Goal: Transaction & Acquisition: Book appointment/travel/reservation

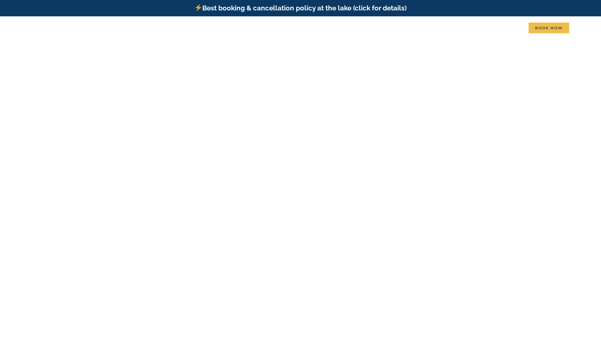
click at [529, 28] on li "Contact" at bounding box center [513, 27] width 30 height 11
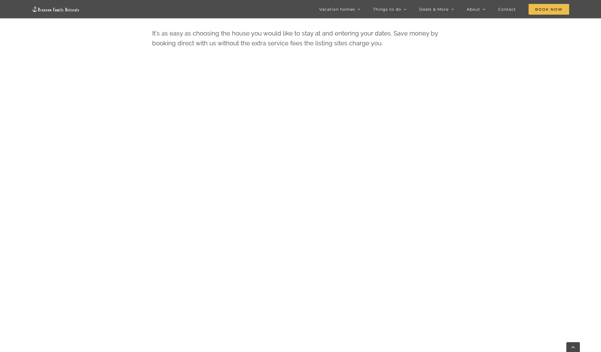
scroll to position [390, 0]
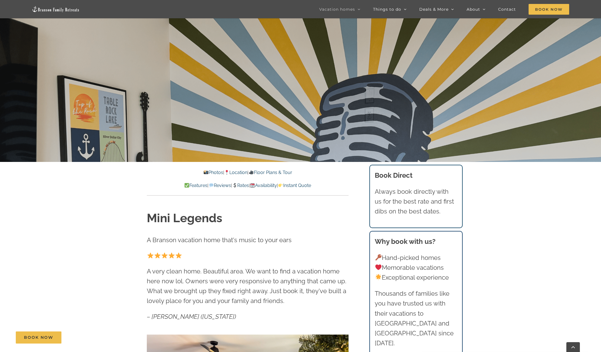
click at [243, 187] on link "Rates" at bounding box center [240, 185] width 17 height 5
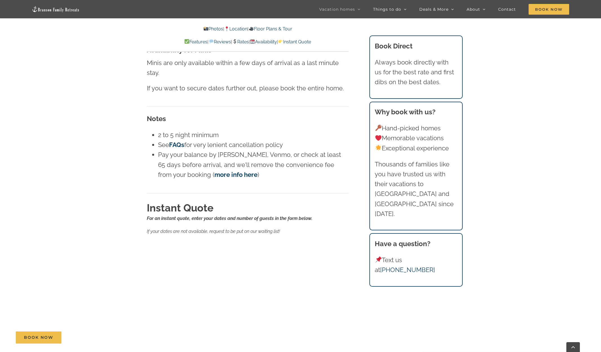
scroll to position [3503, 0]
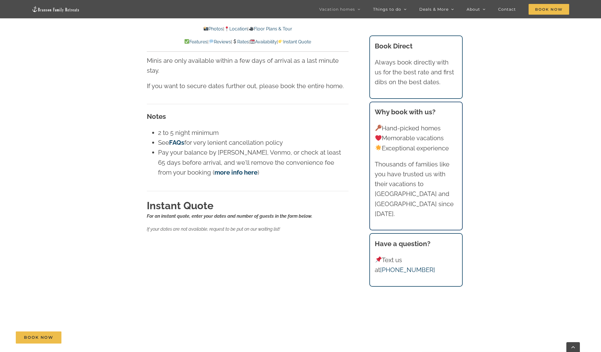
click at [140, 189] on div "Rates For an instant quote, use the form below to enter your dates and number o…" at bounding box center [248, 224] width 224 height 670
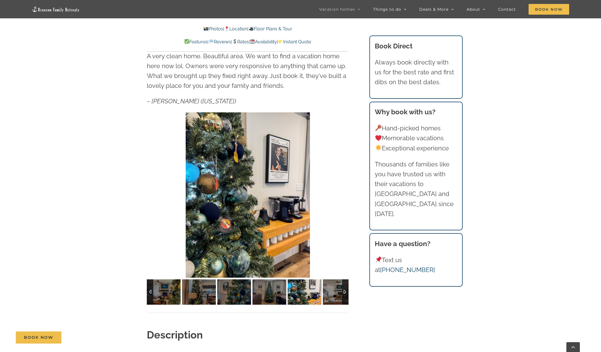
scroll to position [423, 0]
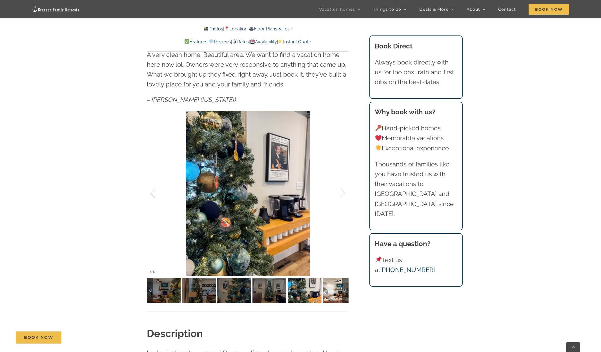
click at [333, 296] on img at bounding box center [340, 290] width 34 height 25
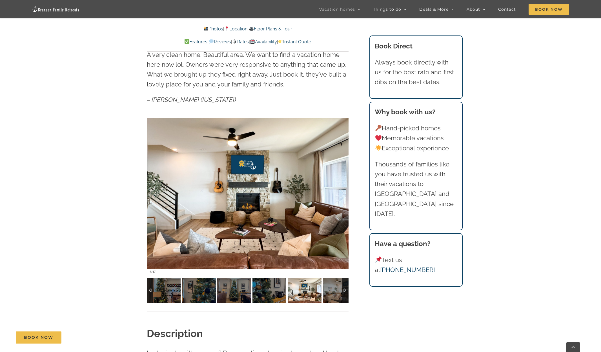
click at [333, 296] on img at bounding box center [340, 290] width 34 height 25
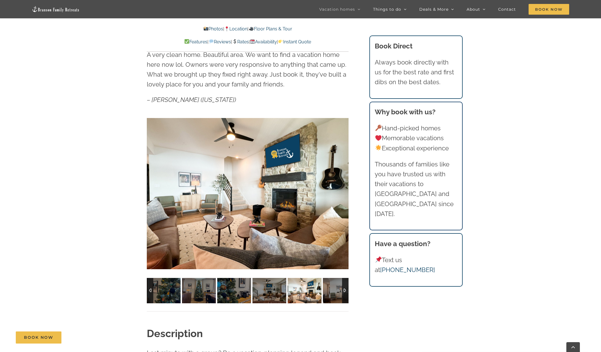
click at [333, 296] on img at bounding box center [340, 290] width 34 height 25
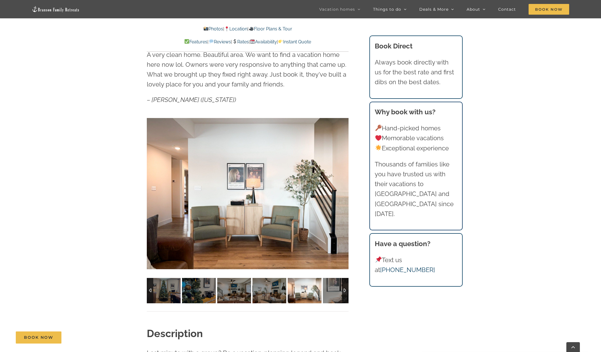
click at [333, 296] on img at bounding box center [340, 290] width 34 height 25
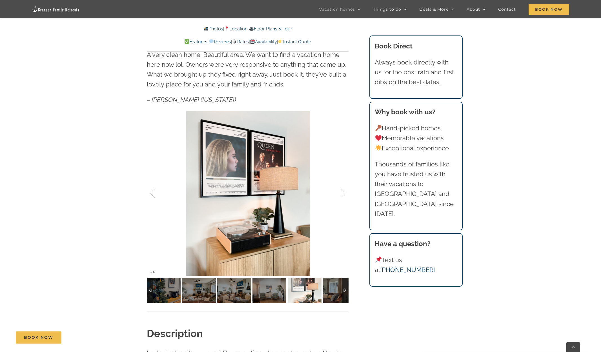
click at [333, 296] on img at bounding box center [340, 290] width 34 height 25
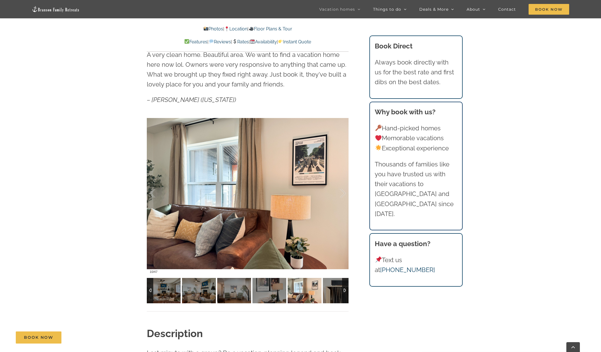
click at [333, 296] on img at bounding box center [340, 290] width 34 height 25
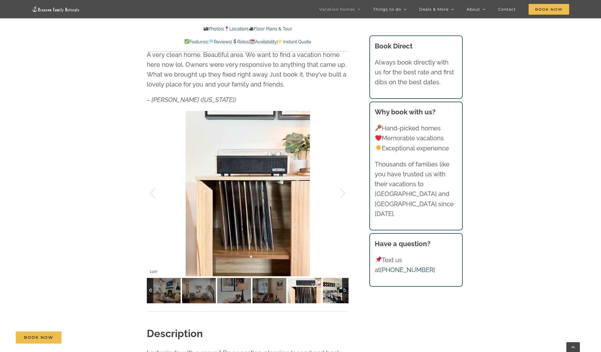
click at [333, 296] on img at bounding box center [340, 290] width 34 height 25
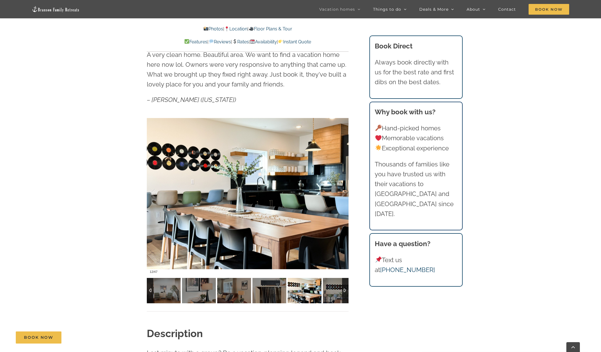
click at [333, 296] on img at bounding box center [340, 290] width 34 height 25
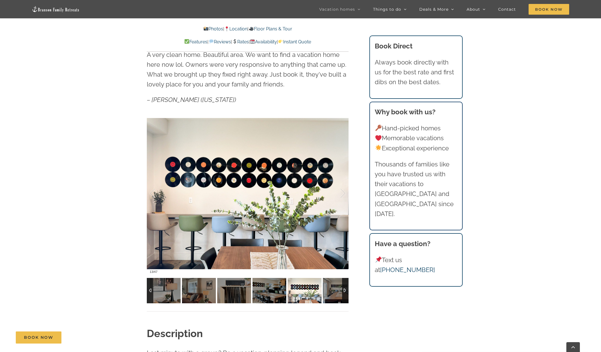
click at [333, 296] on img at bounding box center [340, 290] width 34 height 25
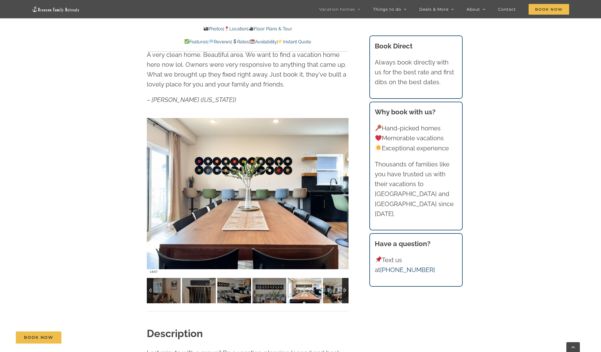
click at [333, 296] on img at bounding box center [340, 290] width 34 height 25
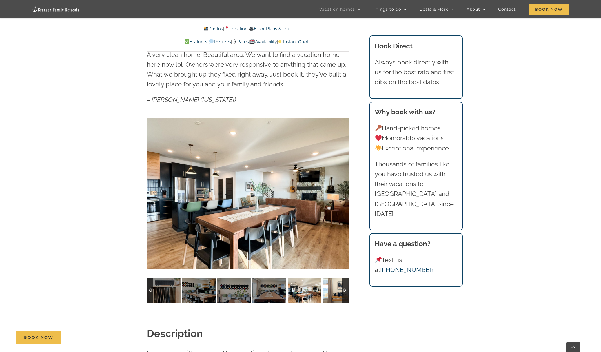
click at [333, 296] on img at bounding box center [340, 290] width 34 height 25
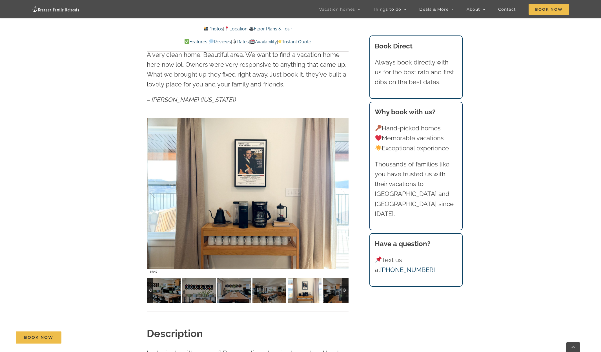
click at [333, 296] on img at bounding box center [340, 290] width 34 height 25
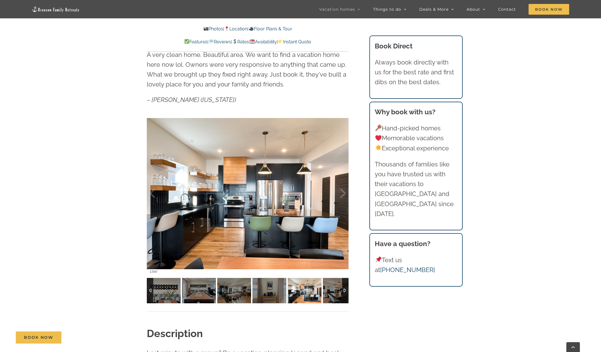
click at [333, 296] on img at bounding box center [340, 290] width 34 height 25
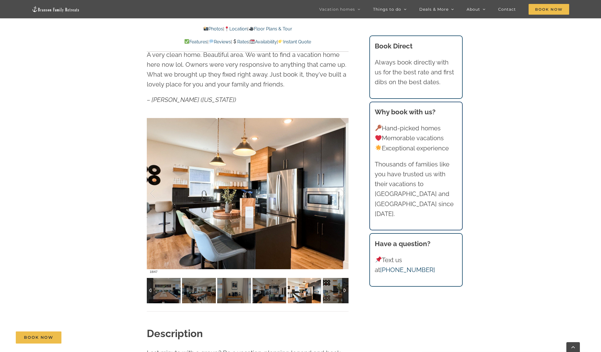
click at [333, 296] on img at bounding box center [340, 290] width 34 height 25
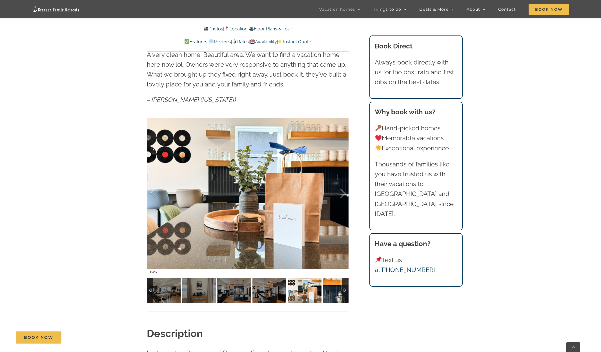
click at [333, 296] on img at bounding box center [340, 290] width 34 height 25
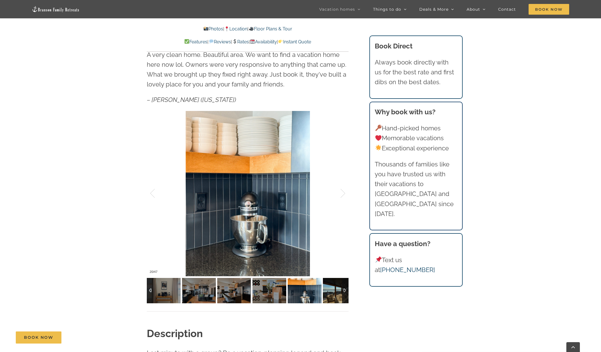
click at [333, 296] on img at bounding box center [340, 290] width 34 height 25
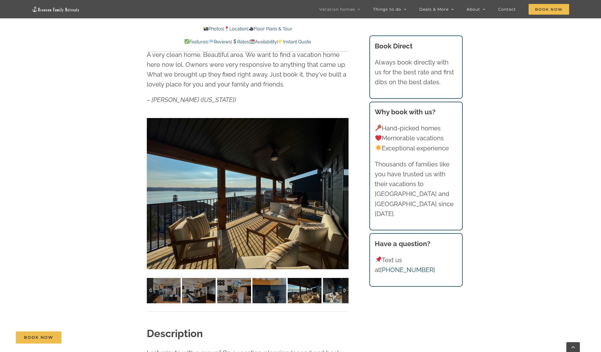
click at [333, 296] on img at bounding box center [340, 290] width 34 height 25
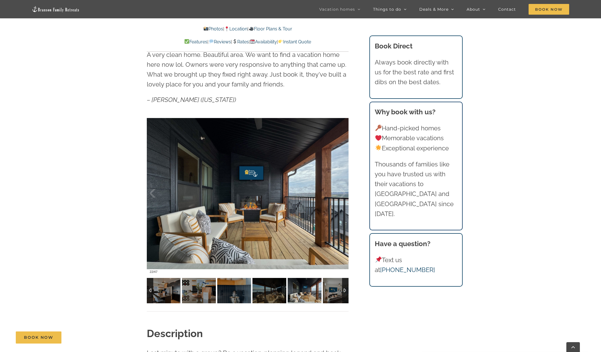
click at [333, 296] on img at bounding box center [340, 290] width 34 height 25
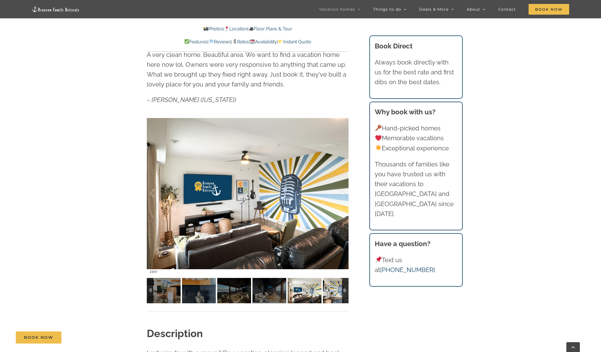
click at [333, 296] on img at bounding box center [340, 290] width 34 height 25
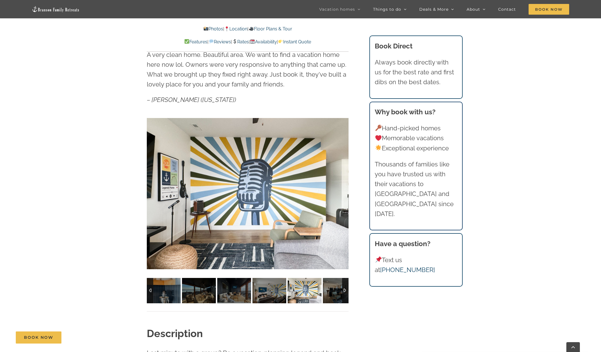
click at [333, 296] on img at bounding box center [340, 290] width 34 height 25
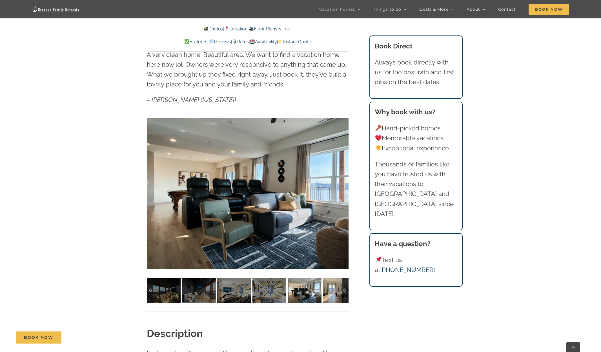
click at [333, 296] on img at bounding box center [340, 290] width 34 height 25
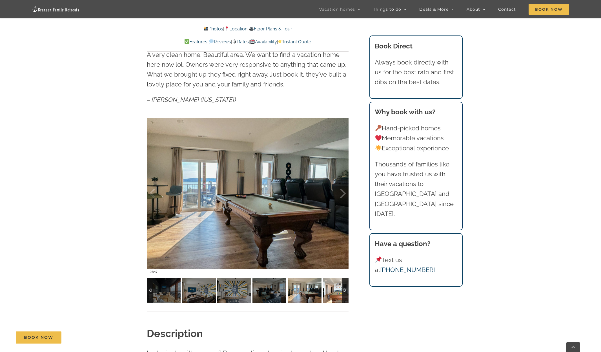
click at [333, 296] on img at bounding box center [340, 290] width 34 height 25
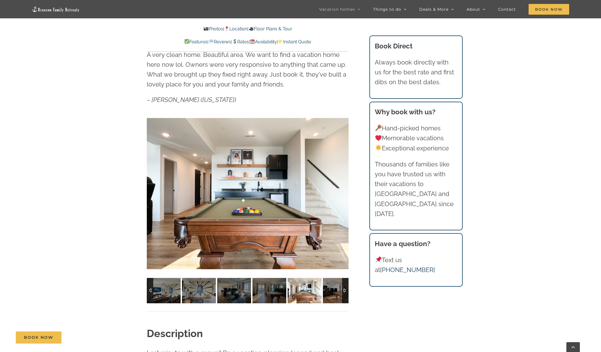
click at [333, 296] on img at bounding box center [340, 290] width 34 height 25
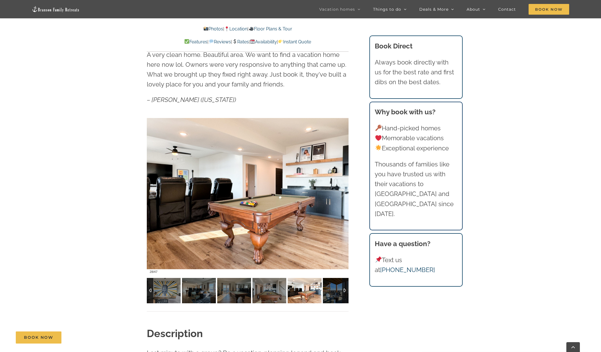
click at [333, 296] on img at bounding box center [340, 290] width 34 height 25
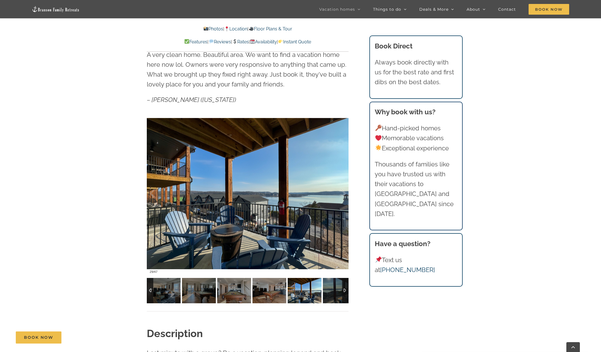
click at [333, 296] on img at bounding box center [340, 290] width 34 height 25
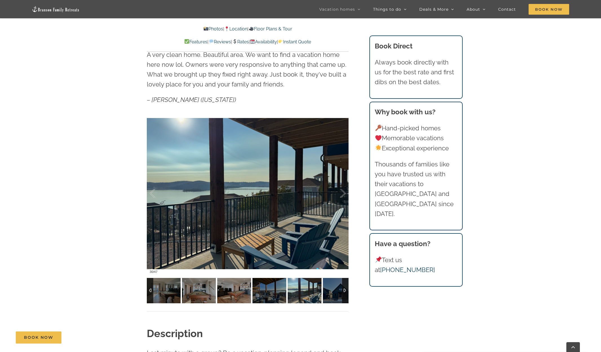
click at [333, 296] on img at bounding box center [340, 290] width 34 height 25
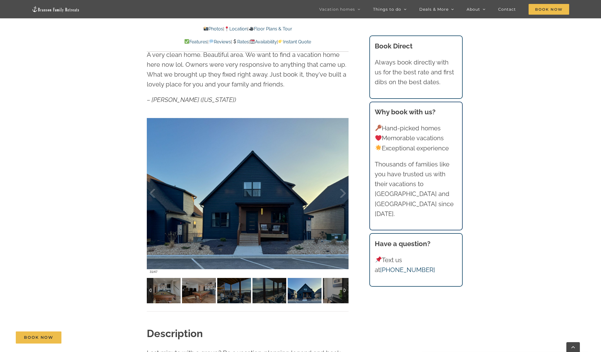
click at [333, 296] on img at bounding box center [340, 290] width 34 height 25
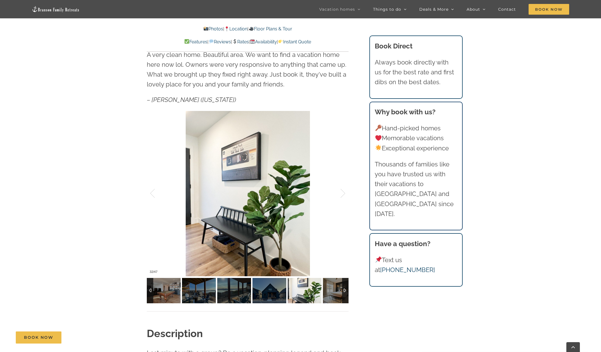
click at [333, 296] on img at bounding box center [340, 290] width 34 height 25
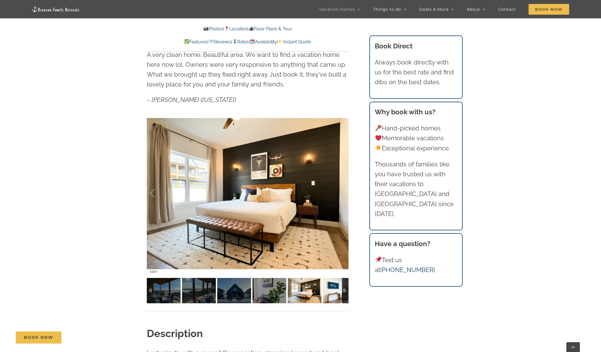
click at [333, 296] on img at bounding box center [340, 290] width 34 height 25
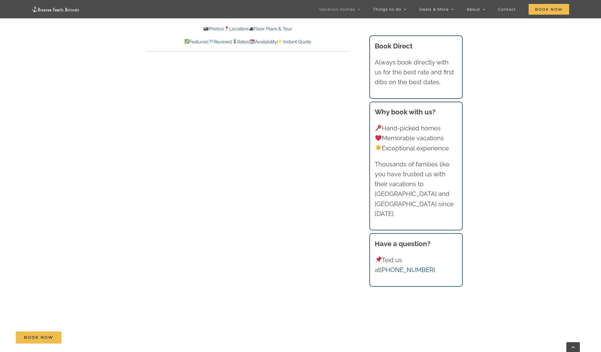
scroll to position [2931, 0]
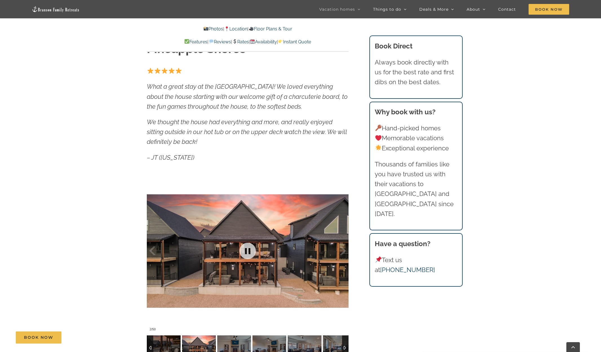
scroll to position [377, 0]
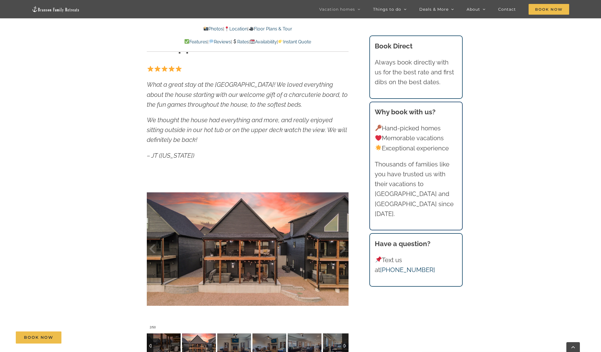
click at [241, 43] on link "Rates" at bounding box center [240, 41] width 17 height 5
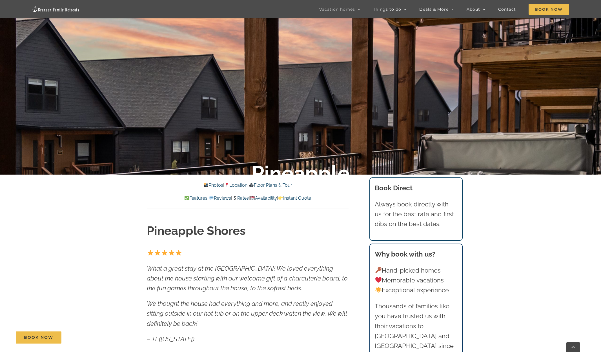
scroll to position [194, 0]
click at [213, 185] on link "Photos" at bounding box center [213, 184] width 20 height 5
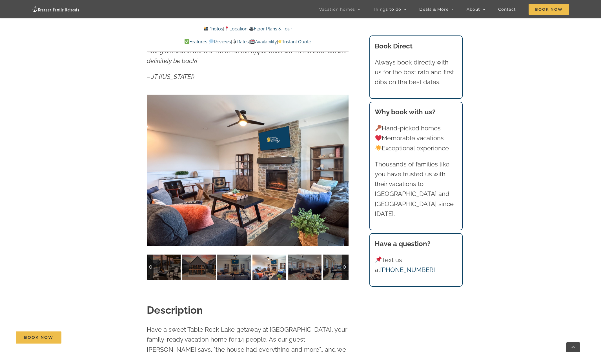
scroll to position [458, 0]
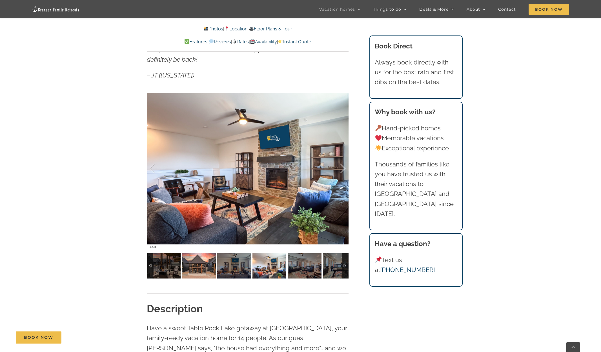
click at [212, 264] on img at bounding box center [199, 265] width 34 height 25
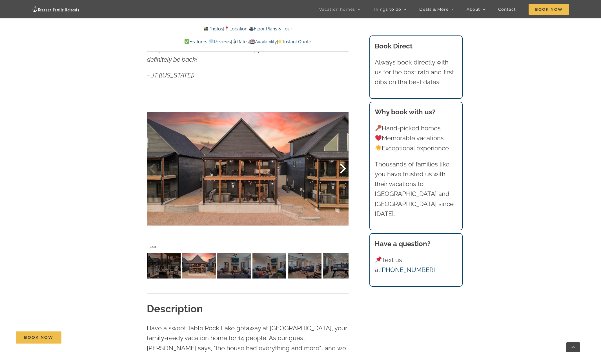
click at [343, 169] on div at bounding box center [336, 168] width 17 height 35
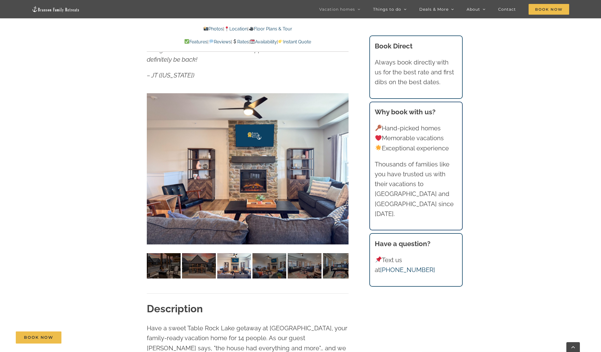
click at [343, 169] on div at bounding box center [248, 169] width 202 height 166
click at [343, 169] on div at bounding box center [336, 168] width 17 height 35
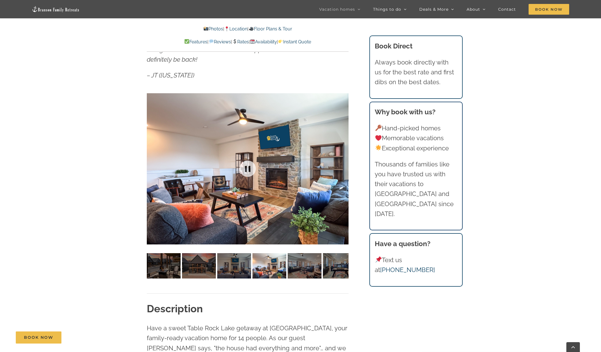
click at [343, 169] on div at bounding box center [248, 169] width 202 height 166
click at [343, 169] on div at bounding box center [336, 168] width 17 height 35
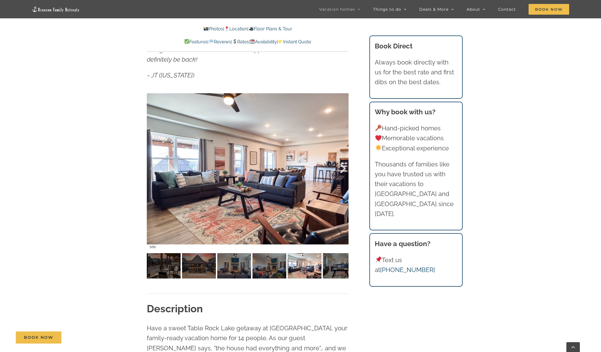
click at [343, 169] on div at bounding box center [336, 168] width 17 height 35
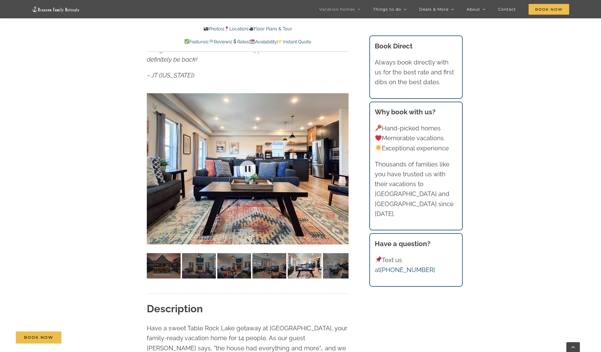
click at [343, 169] on div at bounding box center [248, 169] width 202 height 166
click at [343, 169] on div at bounding box center [336, 168] width 17 height 35
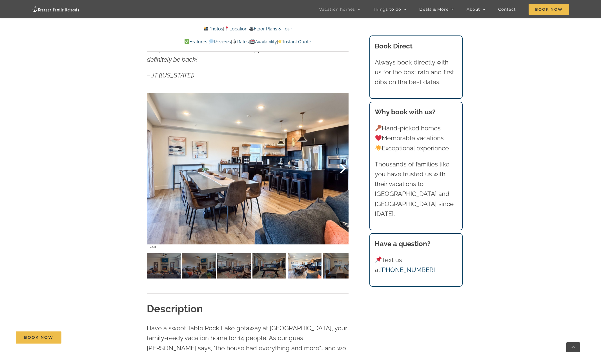
click at [343, 169] on div at bounding box center [336, 168] width 17 height 35
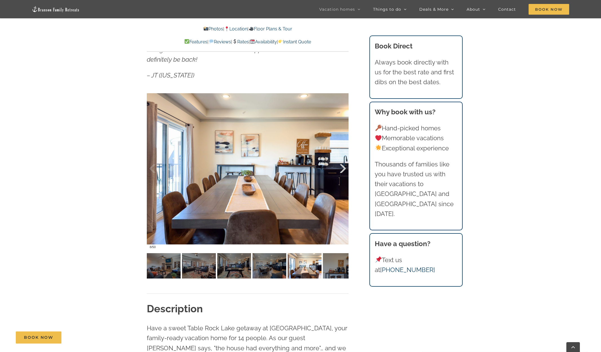
click at [343, 169] on div at bounding box center [336, 168] width 17 height 35
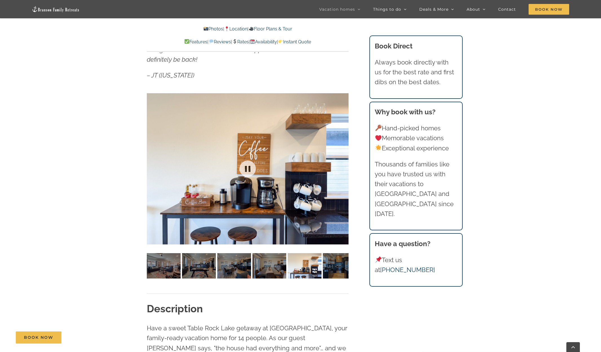
click at [343, 169] on div at bounding box center [248, 169] width 202 height 166
click at [343, 169] on div at bounding box center [336, 168] width 17 height 35
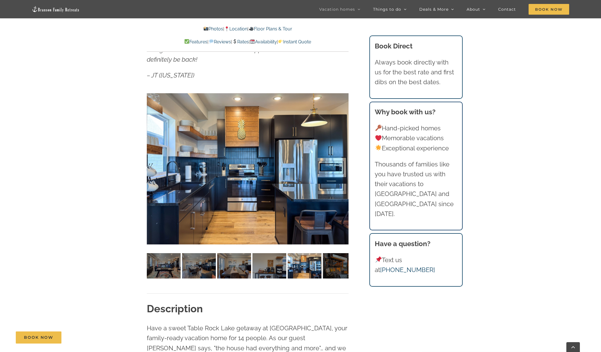
click at [343, 169] on div at bounding box center [248, 169] width 202 height 166
click at [343, 169] on div at bounding box center [336, 168] width 17 height 35
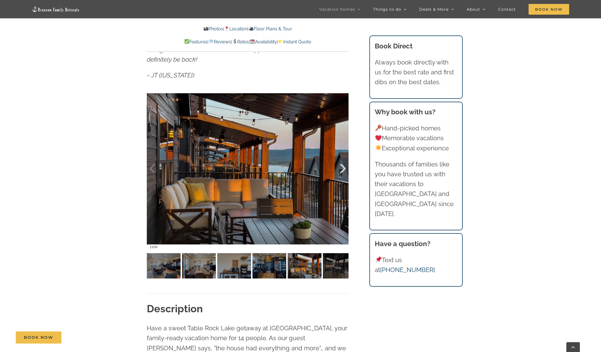
click at [343, 169] on div at bounding box center [336, 168] width 17 height 35
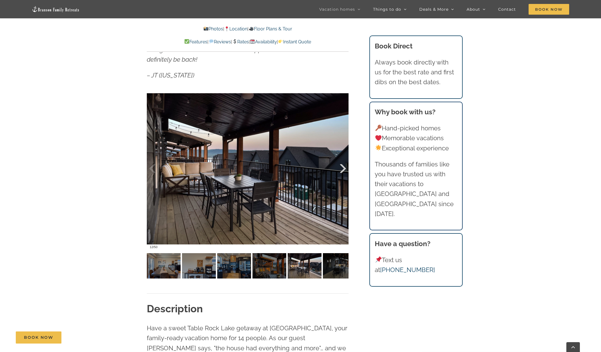
click at [343, 169] on div at bounding box center [336, 168] width 17 height 35
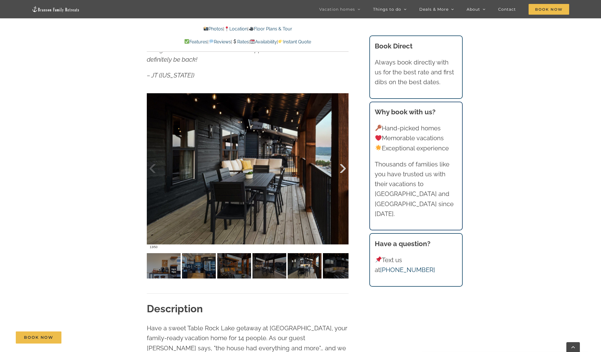
click at [343, 169] on div at bounding box center [336, 168] width 17 height 35
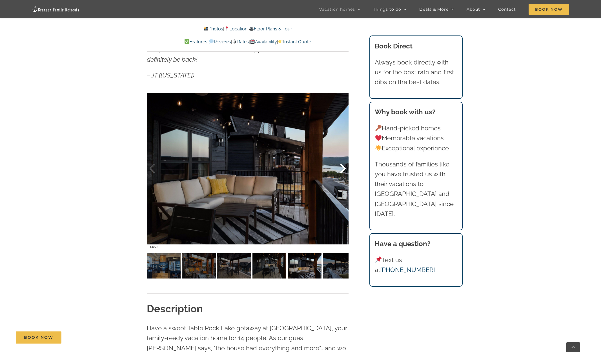
click at [343, 169] on div at bounding box center [336, 168] width 17 height 35
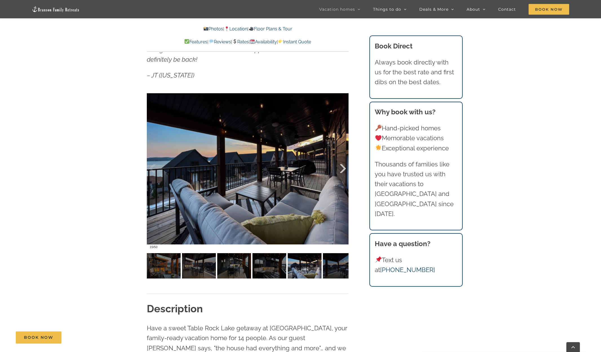
click at [343, 169] on div at bounding box center [336, 168] width 17 height 35
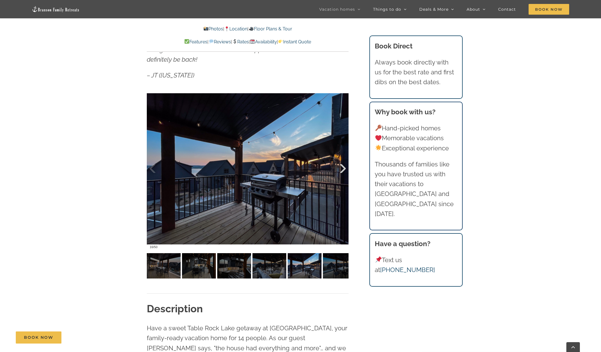
click at [343, 169] on div at bounding box center [336, 168] width 17 height 35
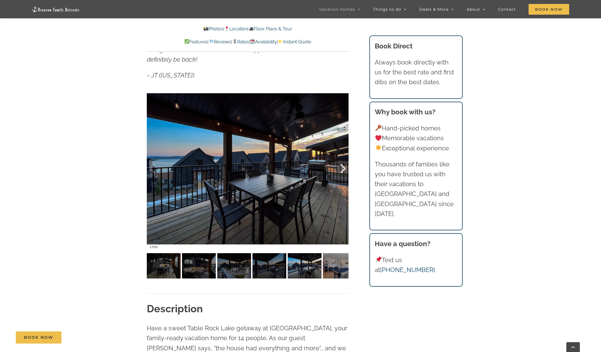
click at [343, 169] on div at bounding box center [336, 168] width 17 height 35
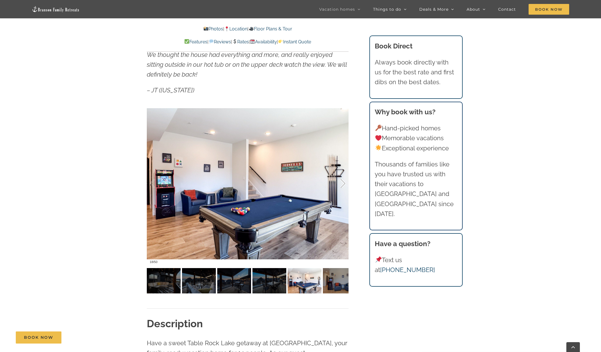
scroll to position [442, 0]
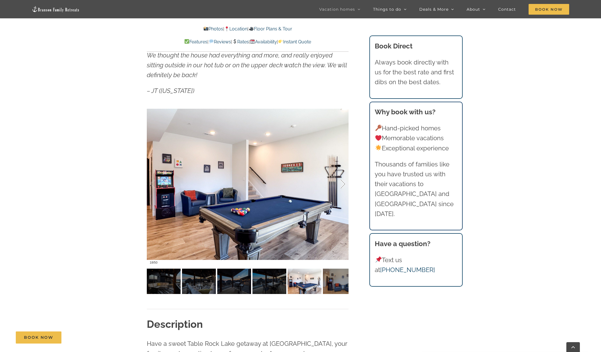
click at [343, 184] on div at bounding box center [336, 184] width 17 height 35
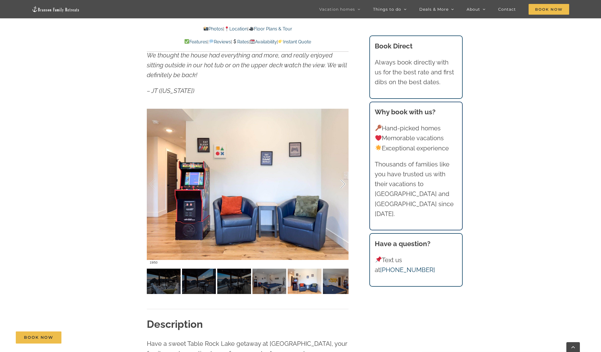
click at [343, 184] on div at bounding box center [336, 184] width 17 height 35
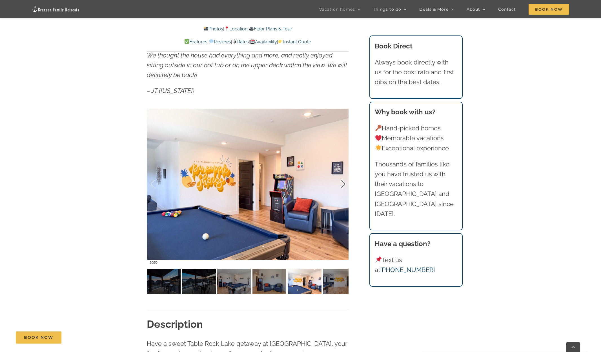
click at [343, 184] on div at bounding box center [336, 184] width 17 height 35
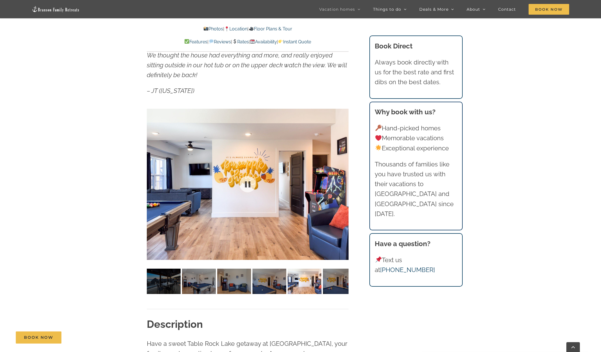
click at [343, 184] on div at bounding box center [248, 184] width 202 height 166
click at [342, 183] on div at bounding box center [336, 184] width 17 height 35
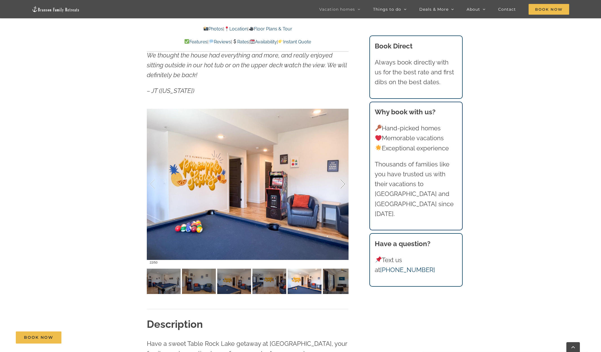
click at [342, 183] on div at bounding box center [336, 184] width 17 height 35
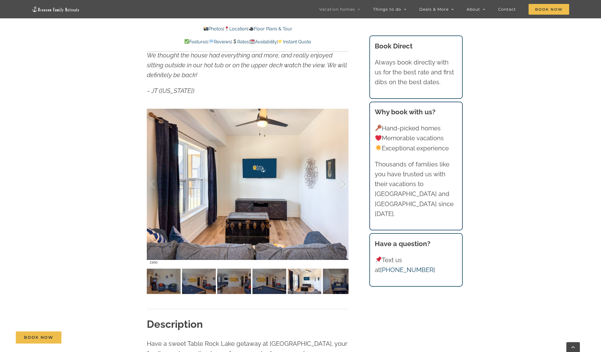
click at [342, 183] on div at bounding box center [336, 184] width 17 height 35
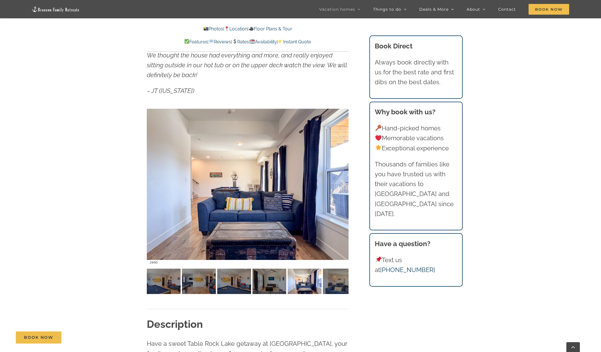
click at [342, 183] on div at bounding box center [336, 184] width 17 height 35
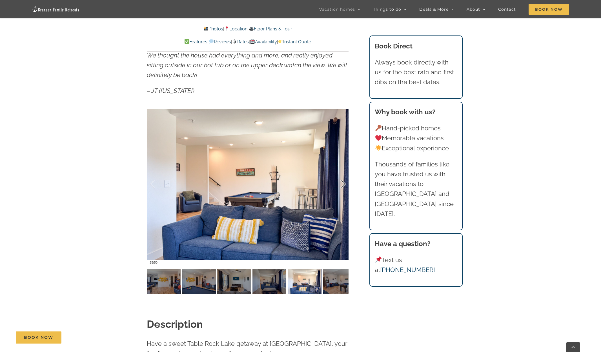
click at [342, 183] on div at bounding box center [336, 184] width 17 height 35
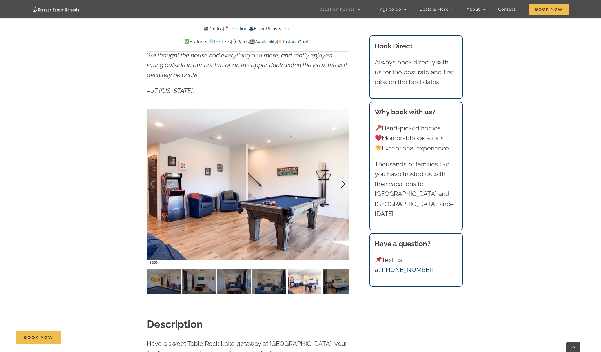
click at [342, 183] on div at bounding box center [336, 184] width 17 height 35
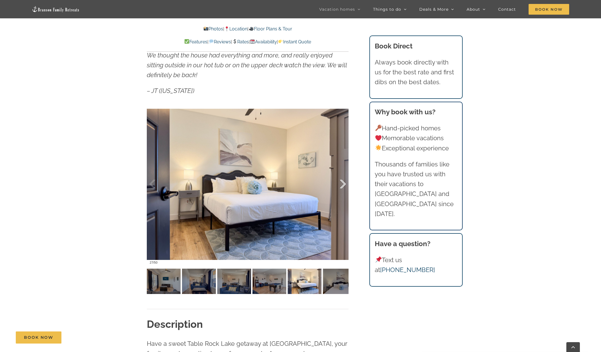
click at [342, 183] on div at bounding box center [336, 184] width 17 height 35
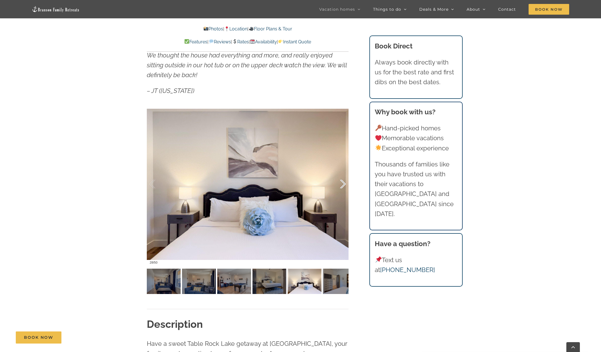
click at [342, 183] on div at bounding box center [336, 184] width 17 height 35
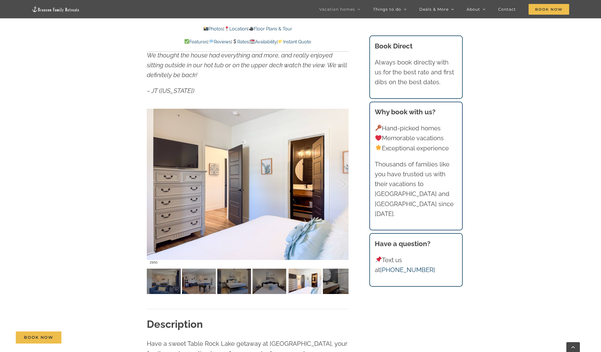
click at [342, 183] on div at bounding box center [336, 184] width 17 height 35
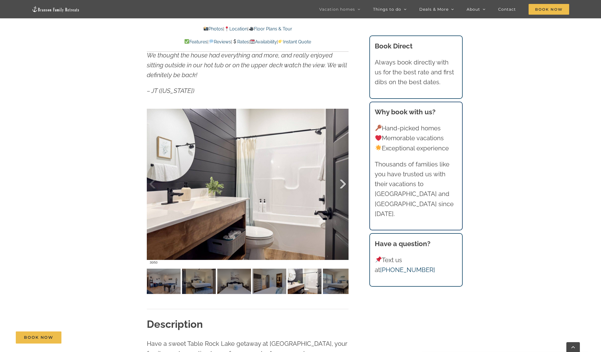
click at [342, 183] on div at bounding box center [336, 184] width 17 height 35
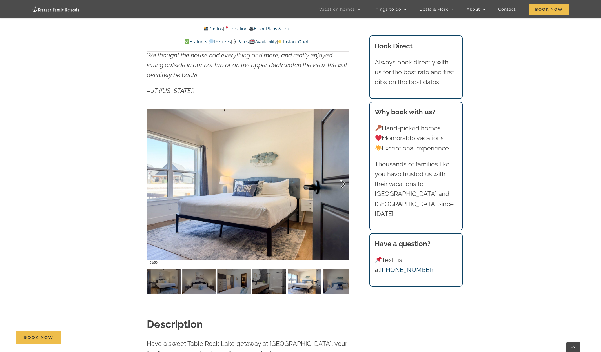
click at [342, 183] on div at bounding box center [336, 184] width 17 height 35
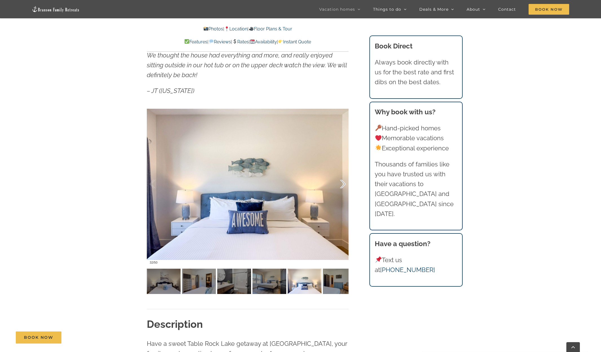
click at [342, 183] on div at bounding box center [336, 184] width 17 height 35
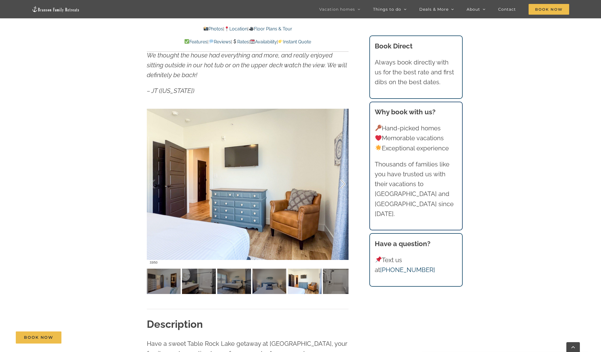
click at [342, 183] on div at bounding box center [336, 184] width 17 height 35
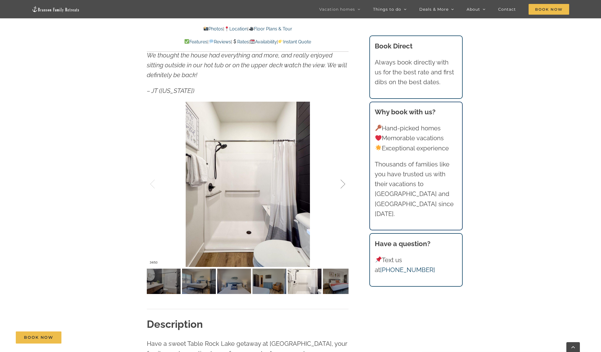
click at [342, 183] on div at bounding box center [336, 184] width 17 height 35
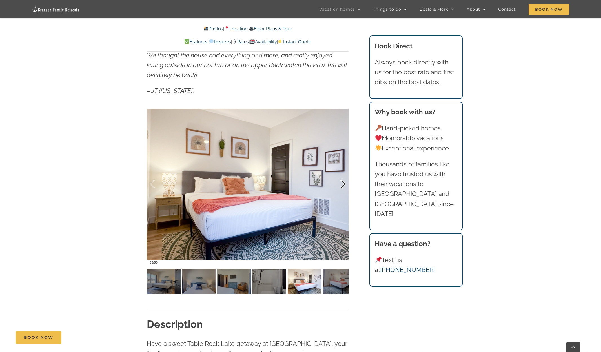
click at [342, 183] on div at bounding box center [336, 184] width 17 height 35
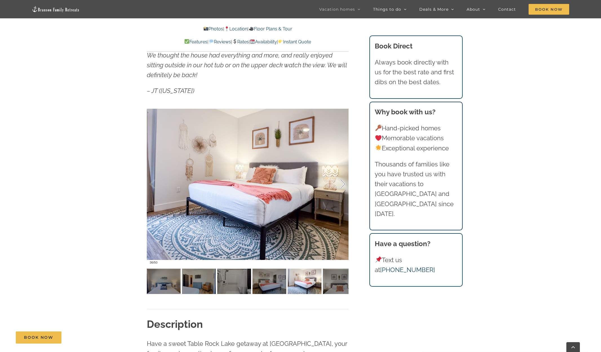
click at [342, 183] on div at bounding box center [336, 184] width 17 height 35
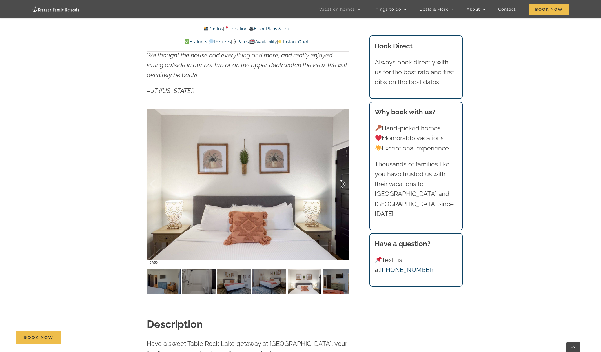
click at [342, 183] on div at bounding box center [336, 184] width 17 height 35
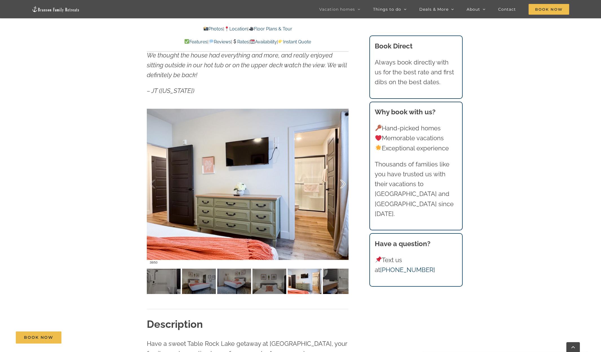
click at [342, 183] on div at bounding box center [336, 184] width 17 height 35
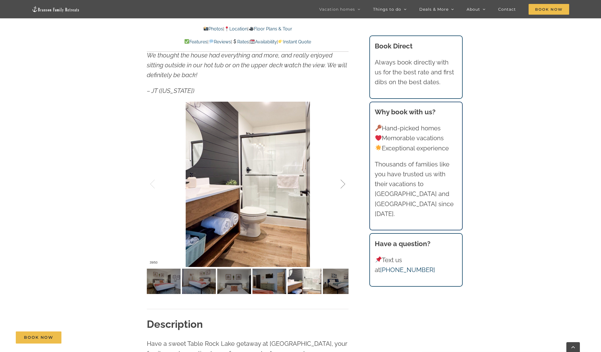
click at [342, 183] on div at bounding box center [336, 184] width 17 height 35
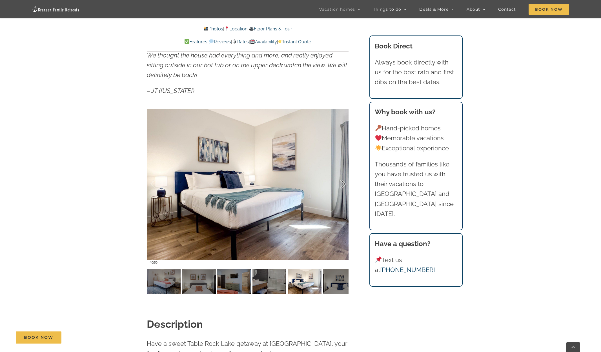
click at [342, 183] on div at bounding box center [336, 184] width 17 height 35
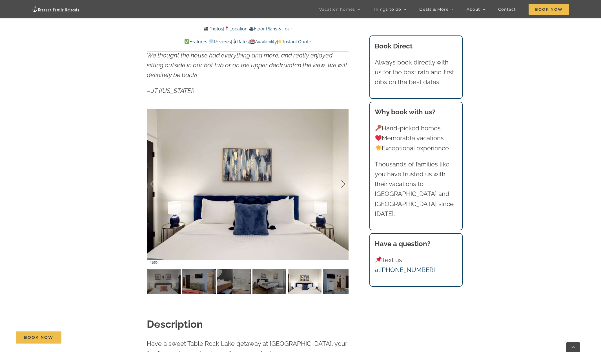
click at [342, 183] on div at bounding box center [336, 184] width 17 height 35
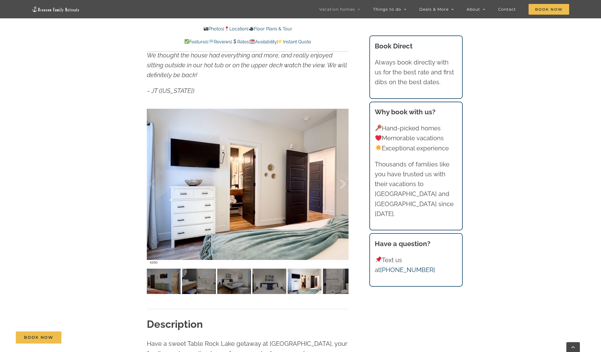
click at [342, 183] on div at bounding box center [336, 184] width 17 height 35
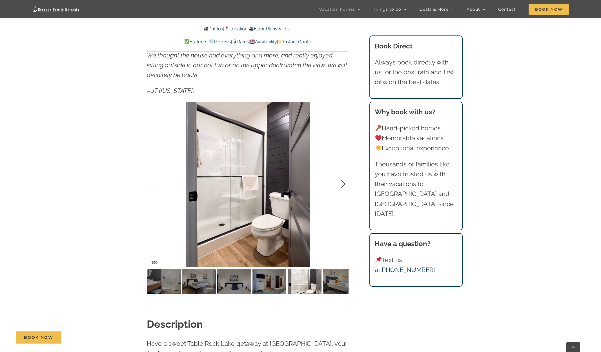
click at [342, 183] on div at bounding box center [336, 184] width 17 height 35
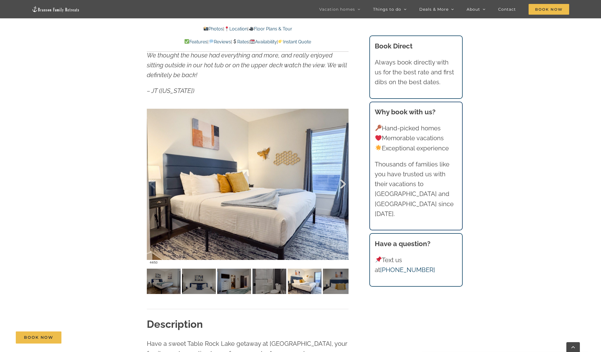
click at [342, 183] on div at bounding box center [336, 184] width 17 height 35
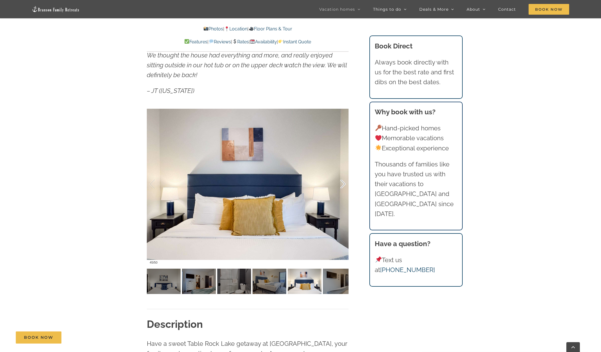
click at [342, 183] on div at bounding box center [336, 184] width 17 height 35
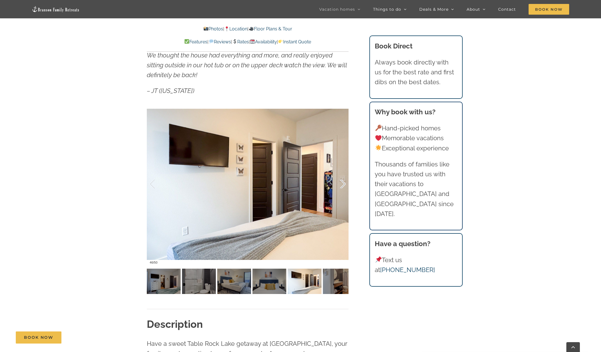
click at [342, 183] on div at bounding box center [336, 184] width 17 height 35
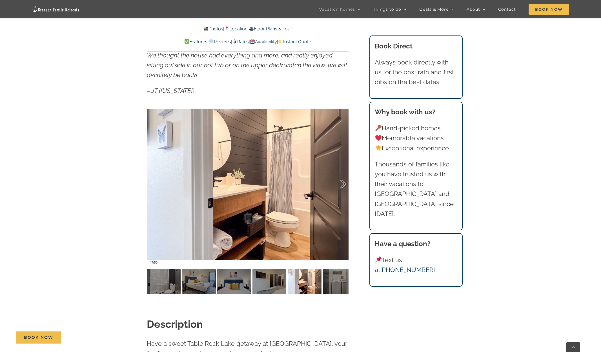
click at [342, 183] on div at bounding box center [336, 184] width 17 height 35
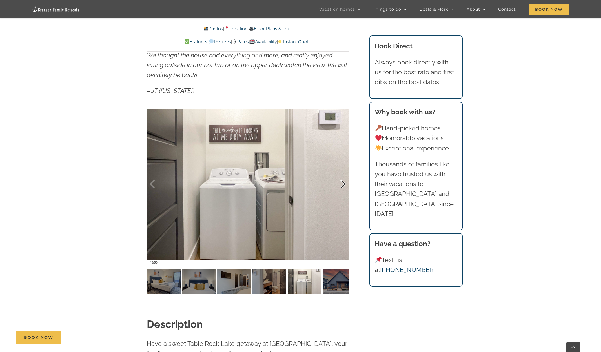
click at [342, 183] on div at bounding box center [336, 184] width 17 height 35
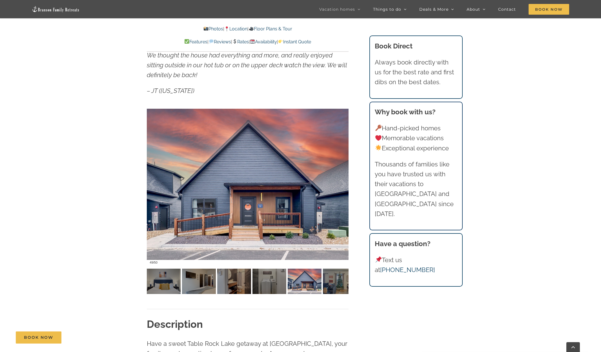
click at [236, 40] on img at bounding box center [234, 41] width 5 height 5
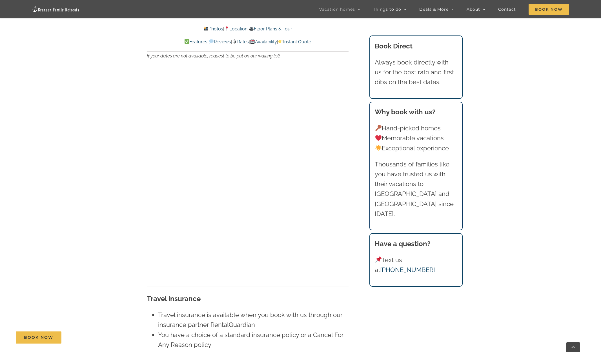
scroll to position [3793, 0]
